Goal: Use online tool/utility: Utilize a website feature to perform a specific function

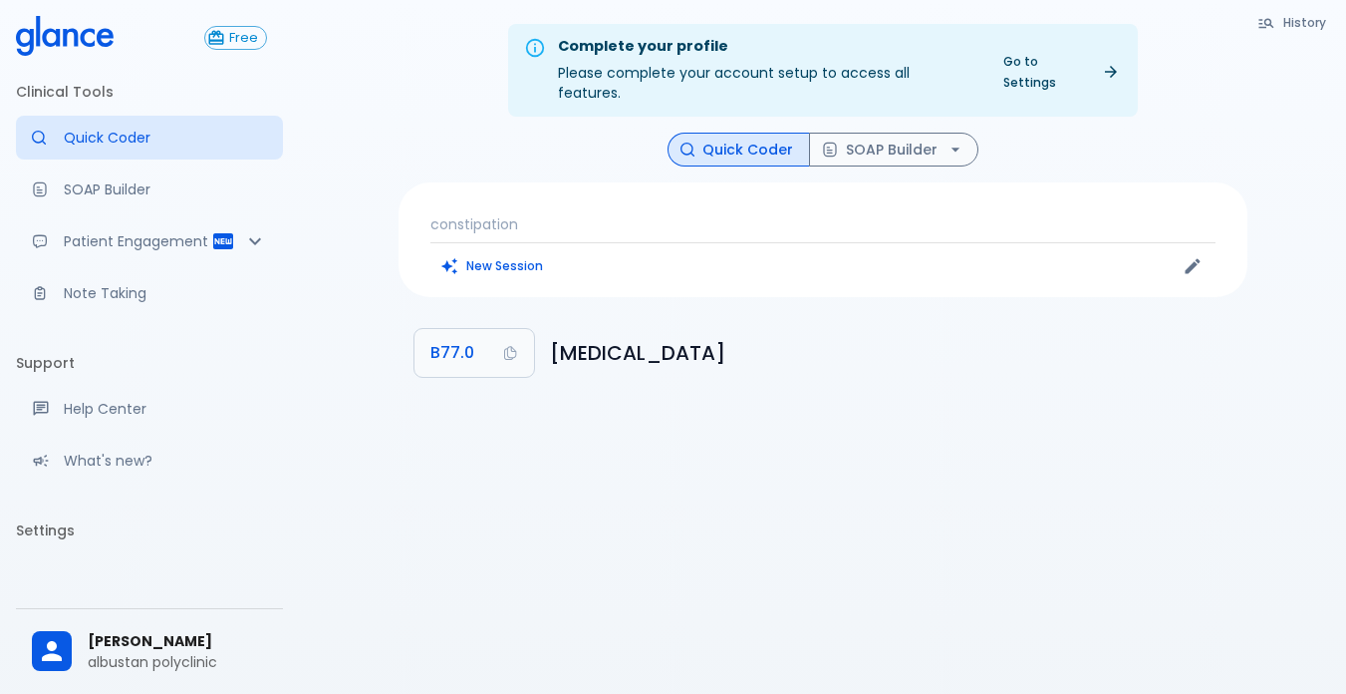
click at [559, 214] on p "constipation" at bounding box center [822, 224] width 785 height 20
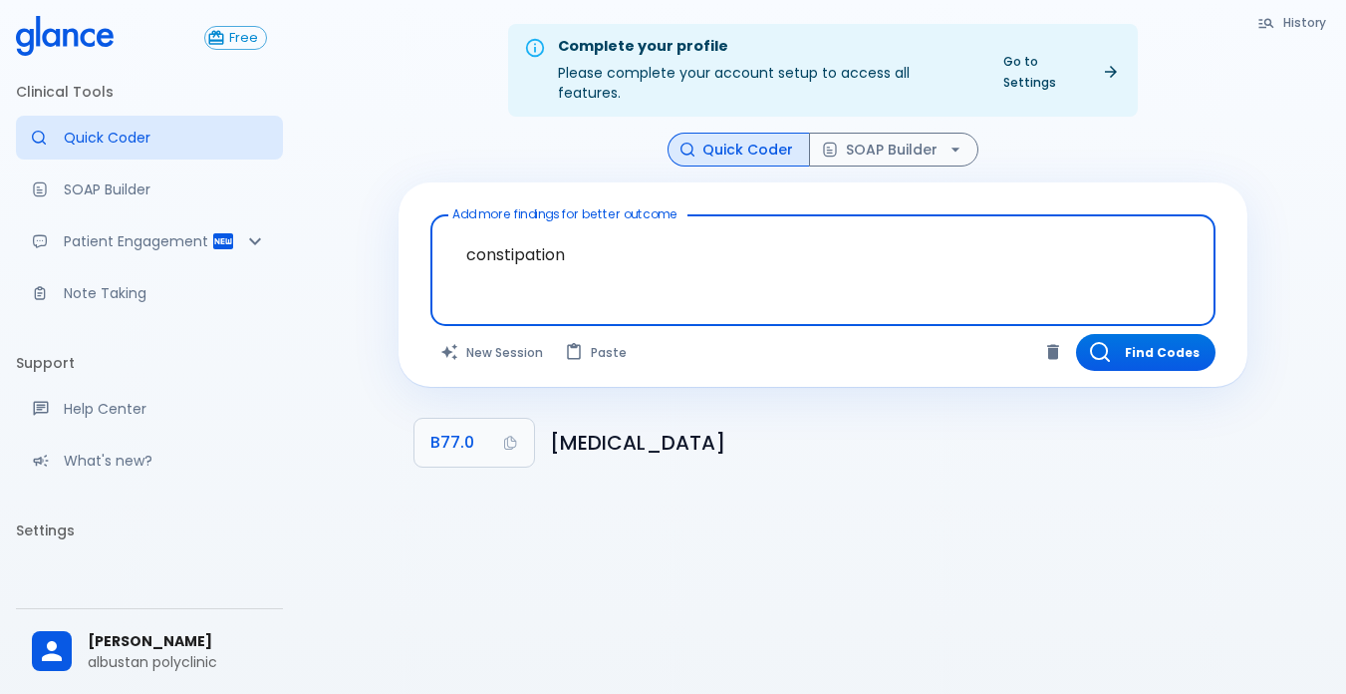
click at [570, 239] on textarea "constipation" at bounding box center [822, 254] width 757 height 63
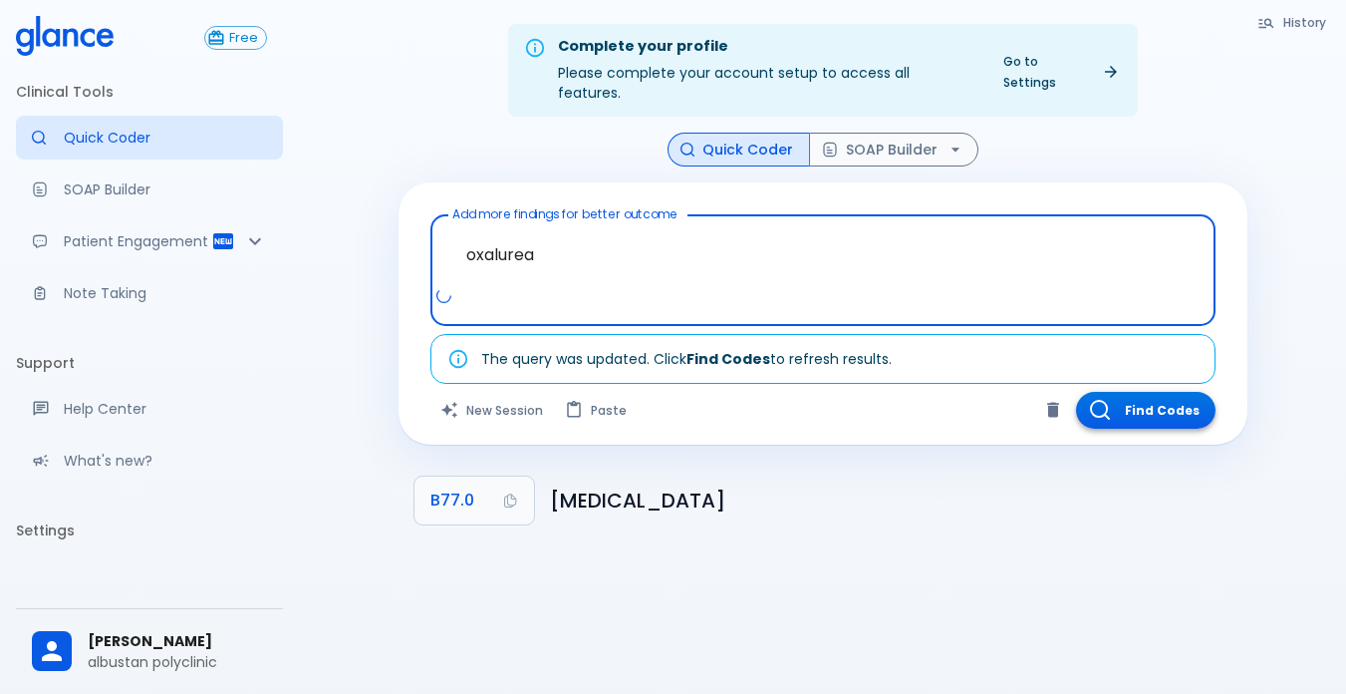
type textarea "oxalurea"
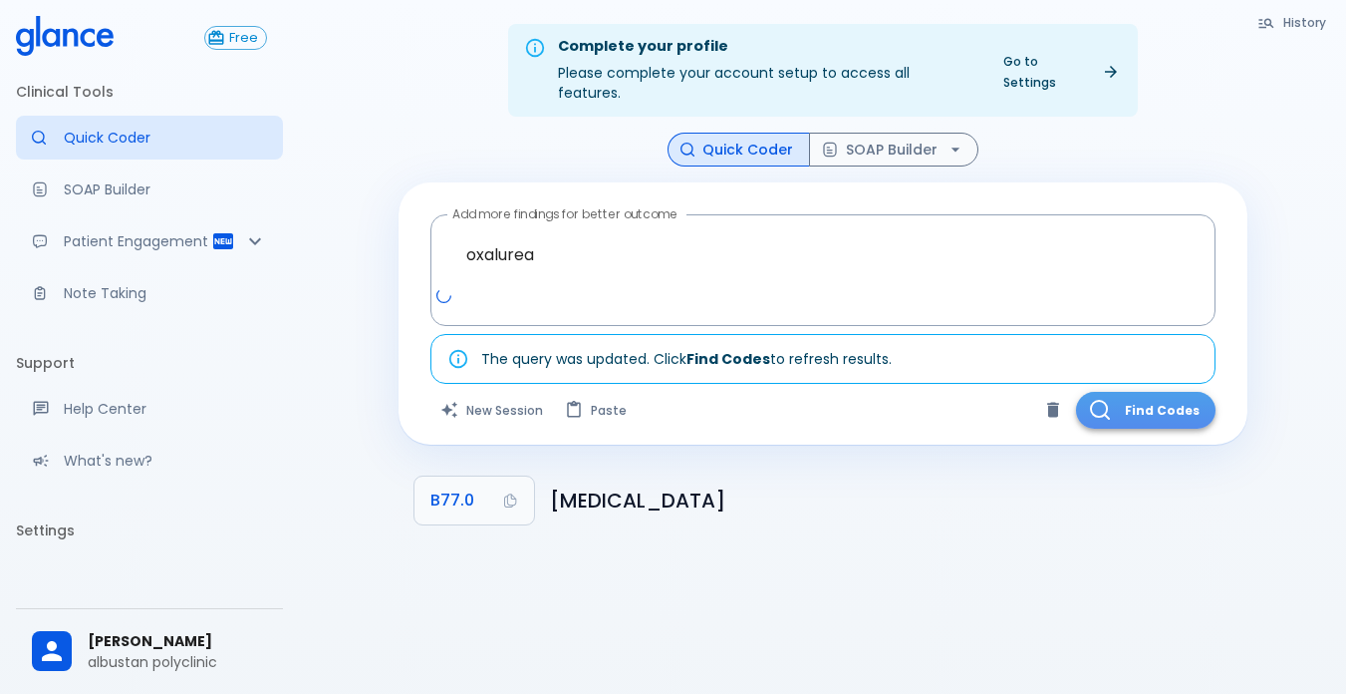
click at [1119, 396] on button "Find Codes" at bounding box center [1146, 410] width 140 height 37
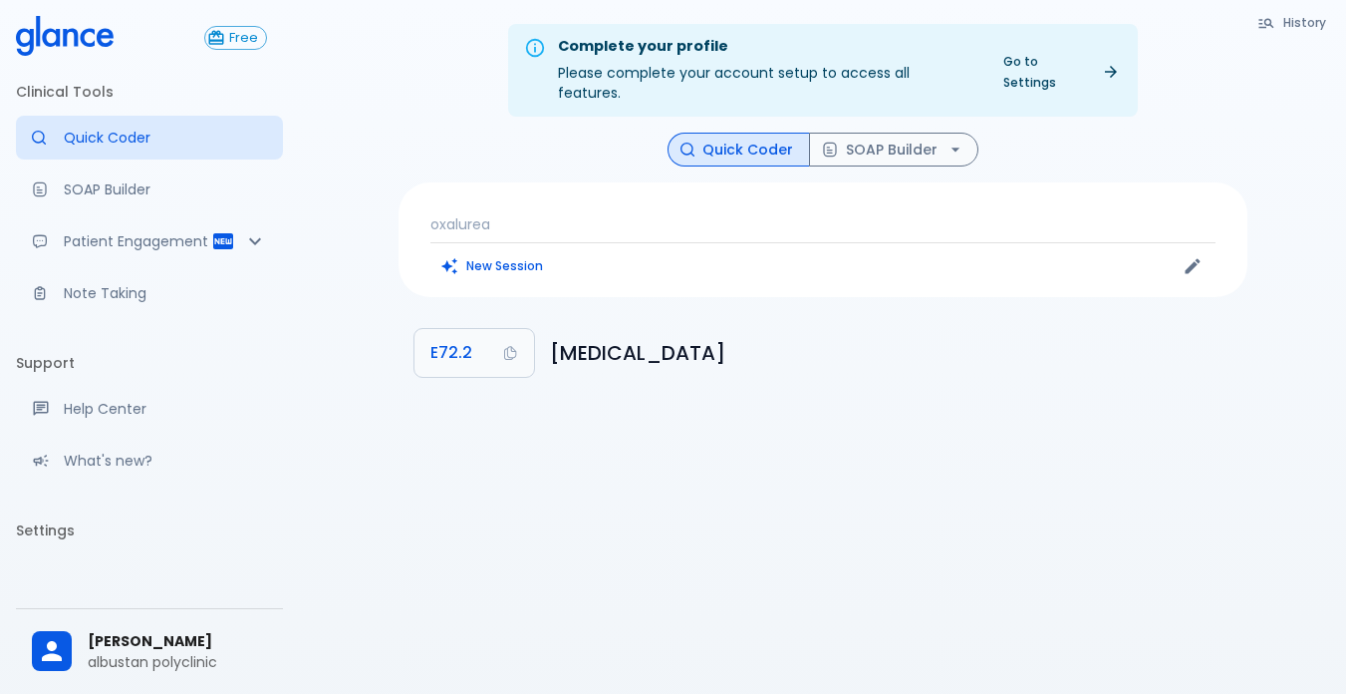
click at [542, 191] on div "oxalurea New Session" at bounding box center [823, 239] width 849 height 115
click at [493, 214] on p "oxalurea" at bounding box center [822, 224] width 785 height 20
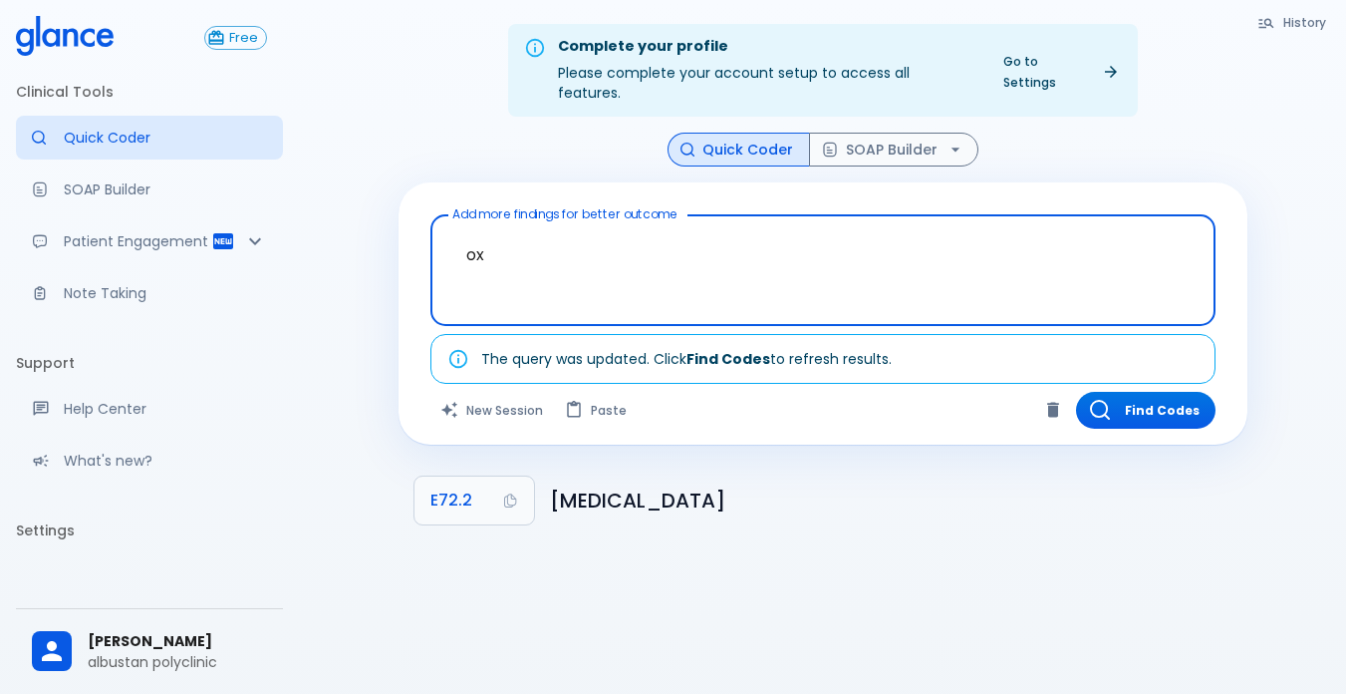
type textarea "o"
type textarea "spina bifida"
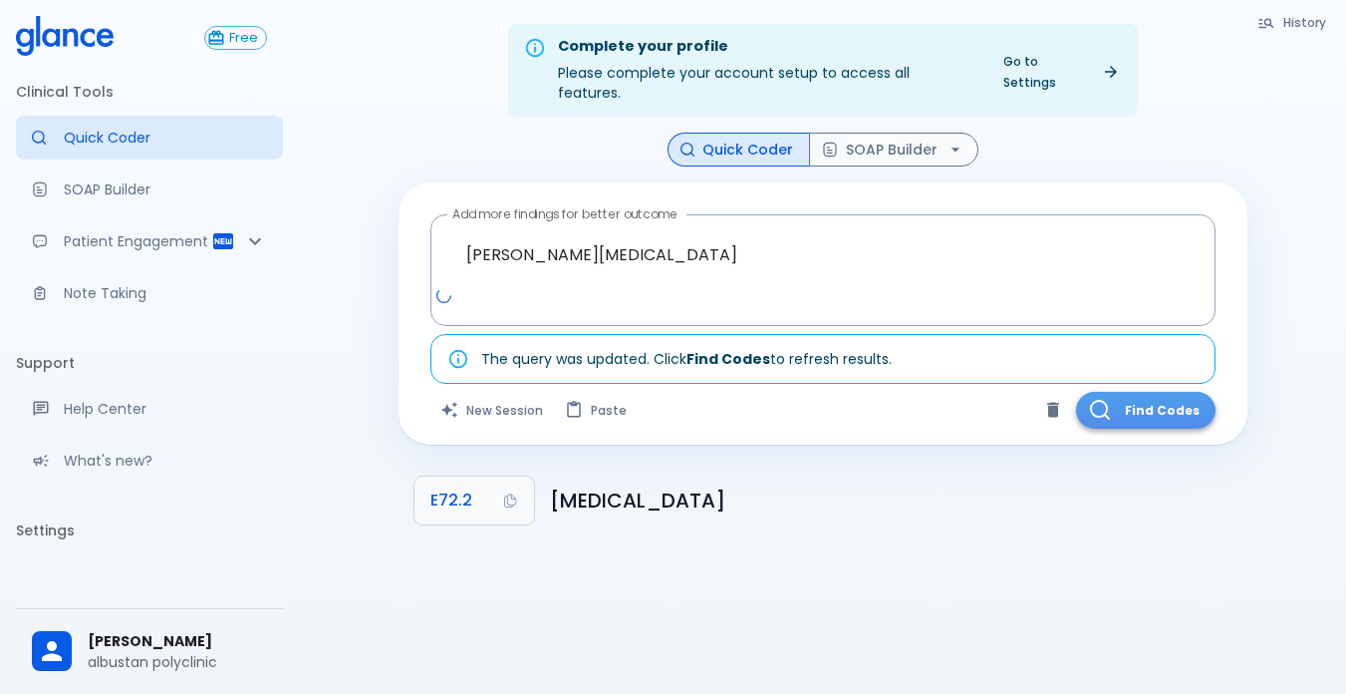
click at [1142, 392] on button "Find Codes" at bounding box center [1146, 410] width 140 height 37
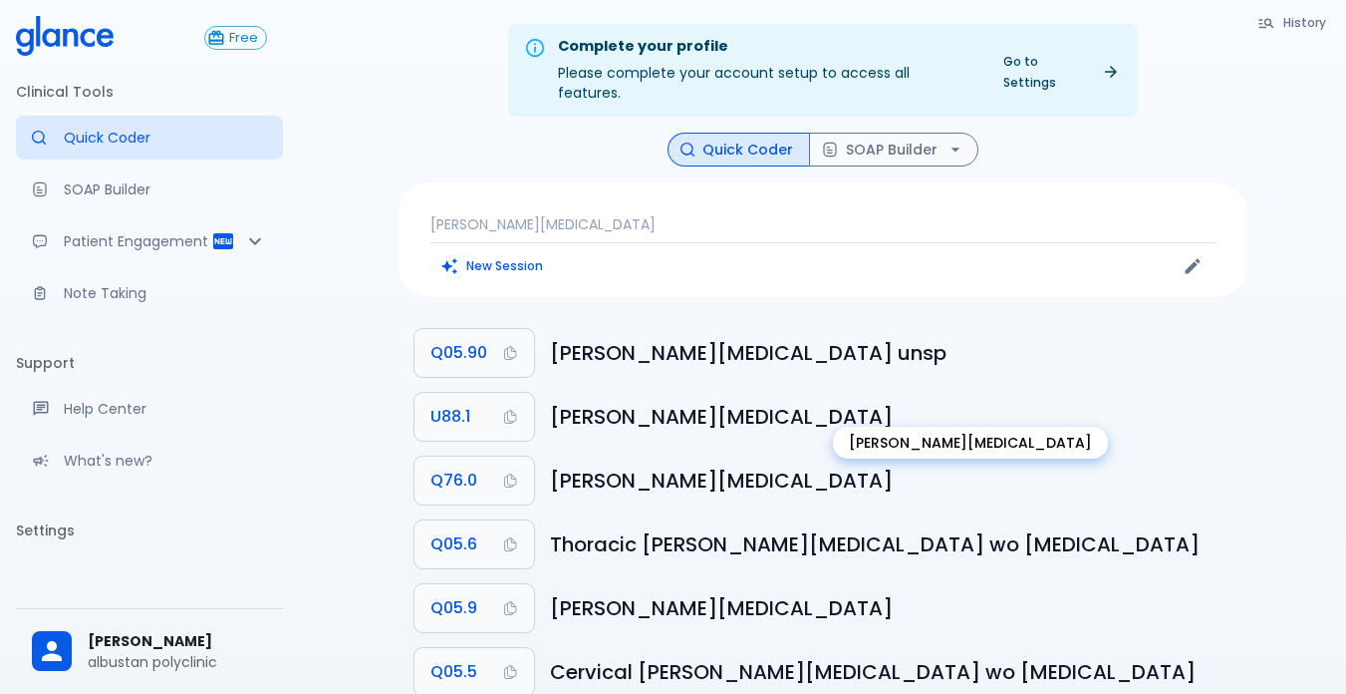
scroll to position [100, 0]
